Goal: Browse casually

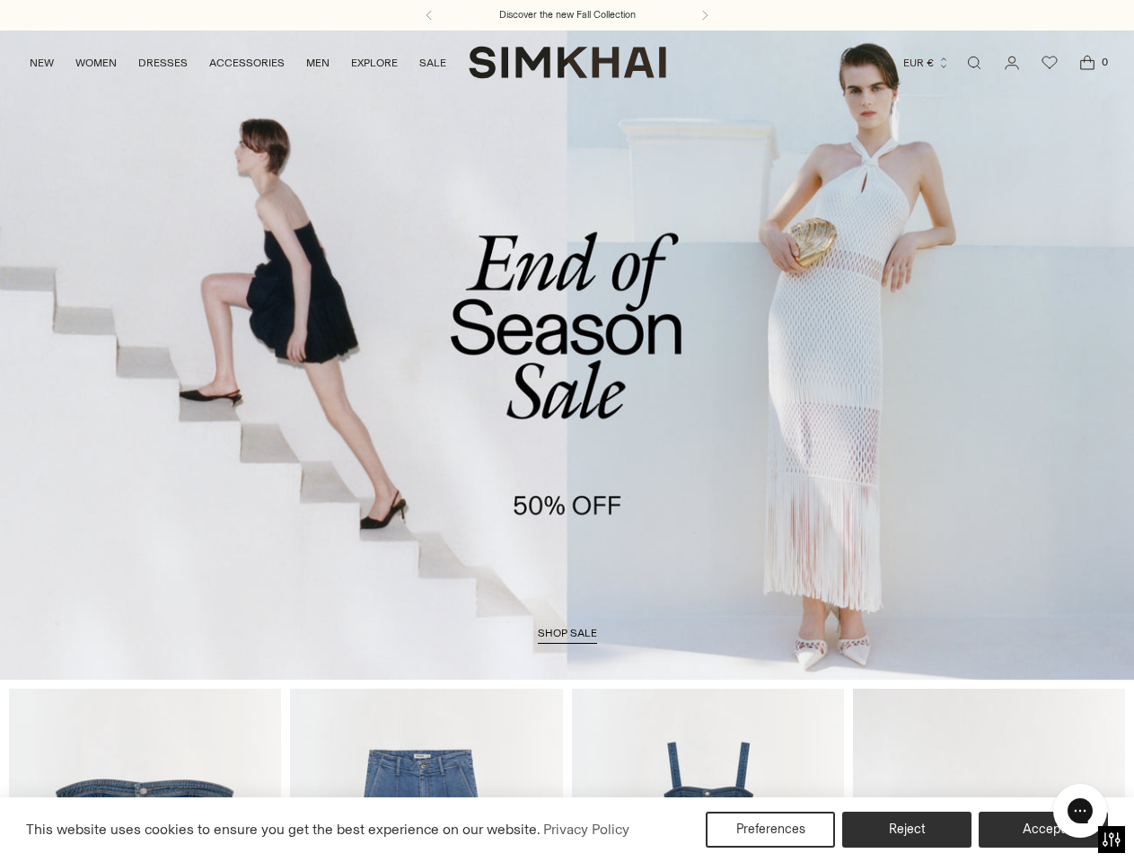
click at [428, 15] on icon at bounding box center [428, 15] width 4 height 9
click at [706, 15] on icon at bounding box center [705, 15] width 4 height 9
click at [926, 63] on button "EUR €" at bounding box center [926, 62] width 47 height 39
